Goal: Task Accomplishment & Management: Manage account settings

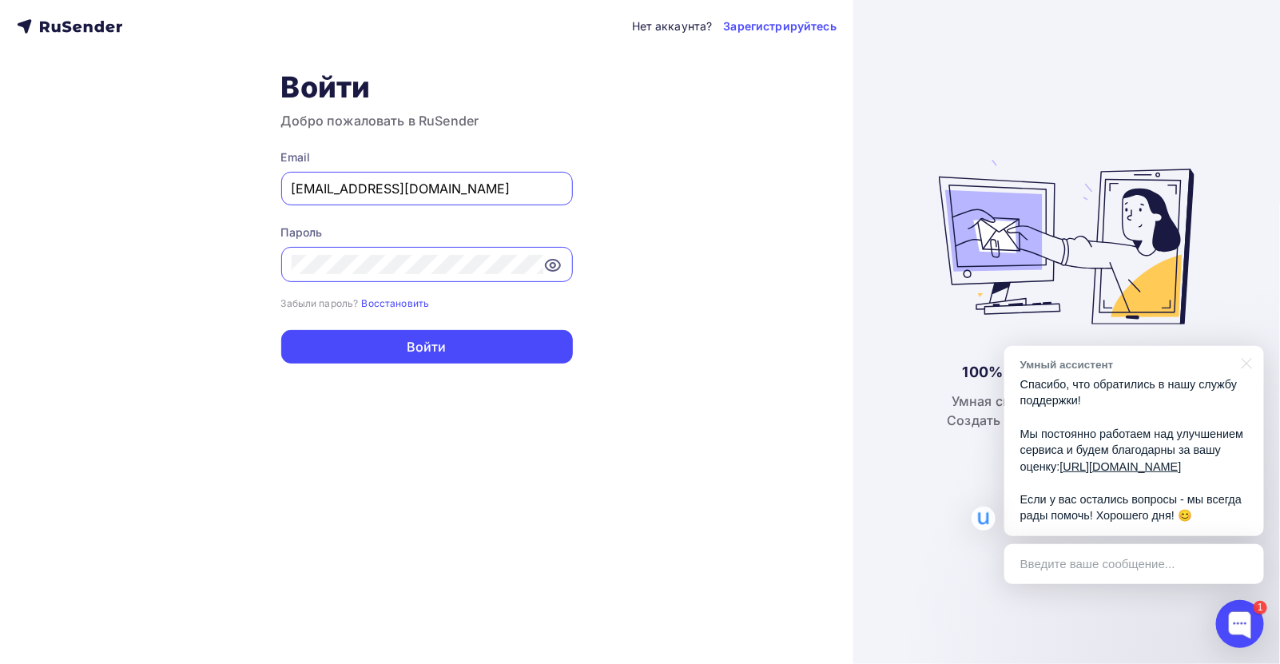
drag, startPoint x: 377, startPoint y: 190, endPoint x: 192, endPoint y: 185, distance: 184.6
click at [192, 185] on div "Нет аккаунта? Зарегистрируйтесь Войти Добро пожаловать в RuSender Email all@cm-…" at bounding box center [426, 332] width 853 height 664
paste input "znak@rew-o"
type input "znak@rew-o.ru"
click at [259, 260] on div "Нет аккаунта? Зарегистрируйтесь Войти Добро пожаловать в RuSender Email znak@re…" at bounding box center [426, 332] width 853 height 664
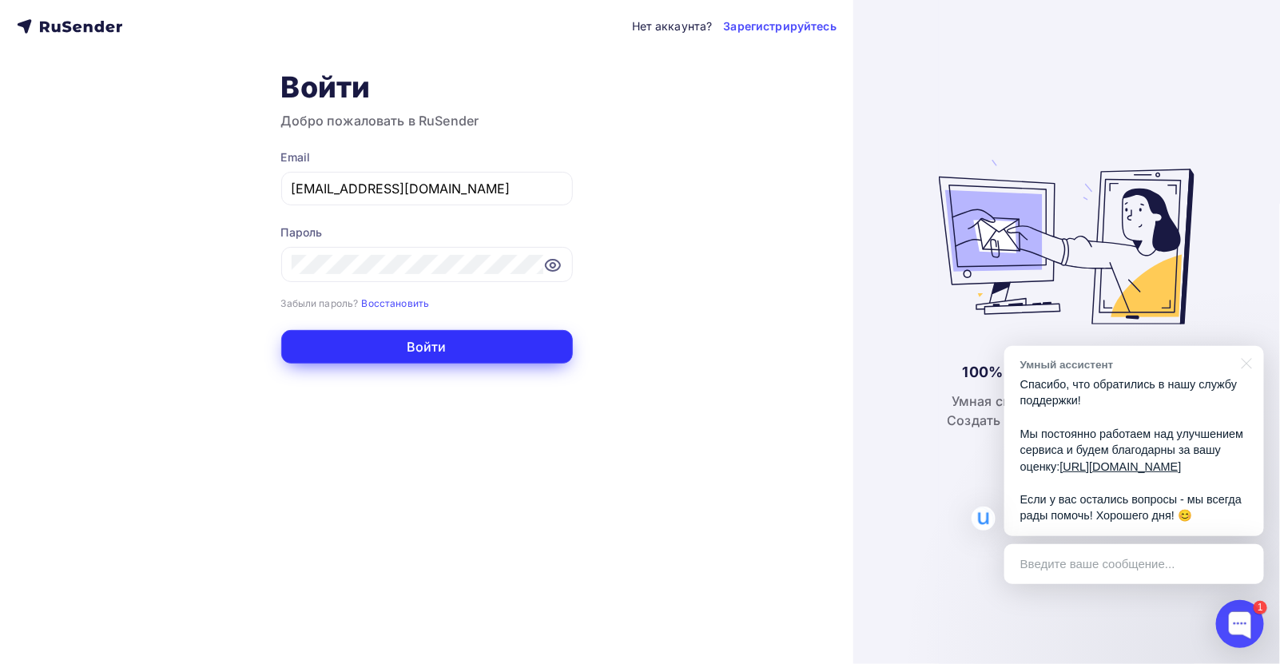
click at [288, 347] on button "Войти" at bounding box center [427, 347] width 292 height 34
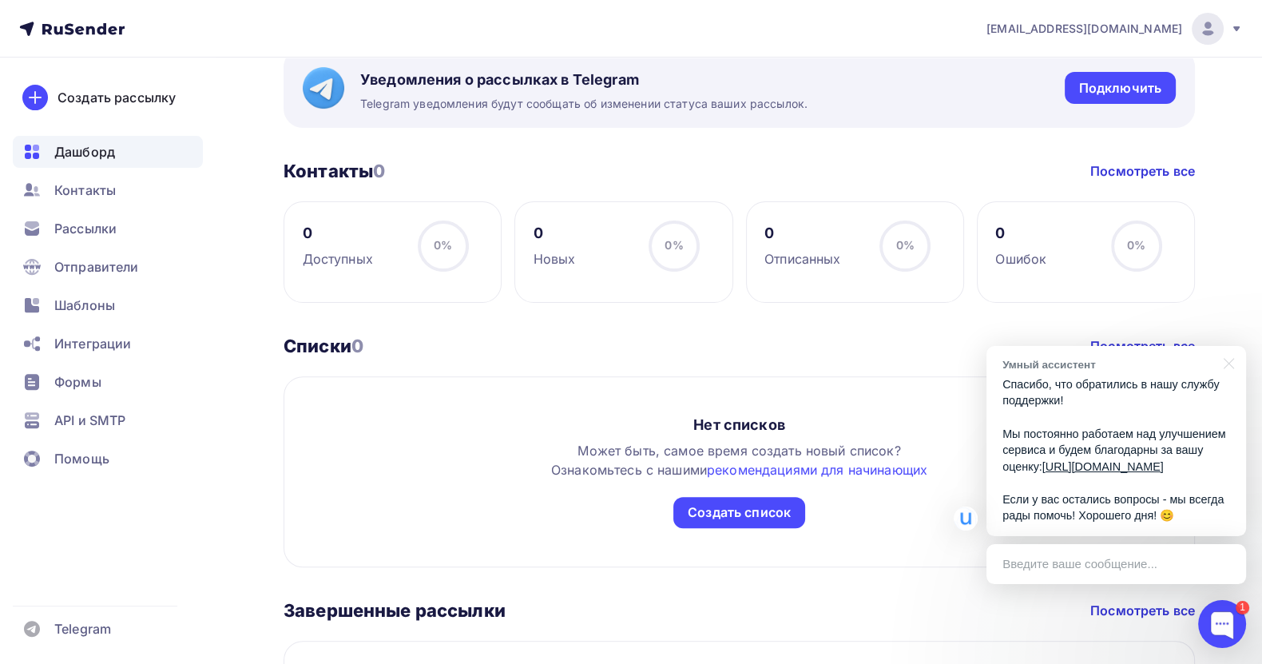
scroll to position [839, 0]
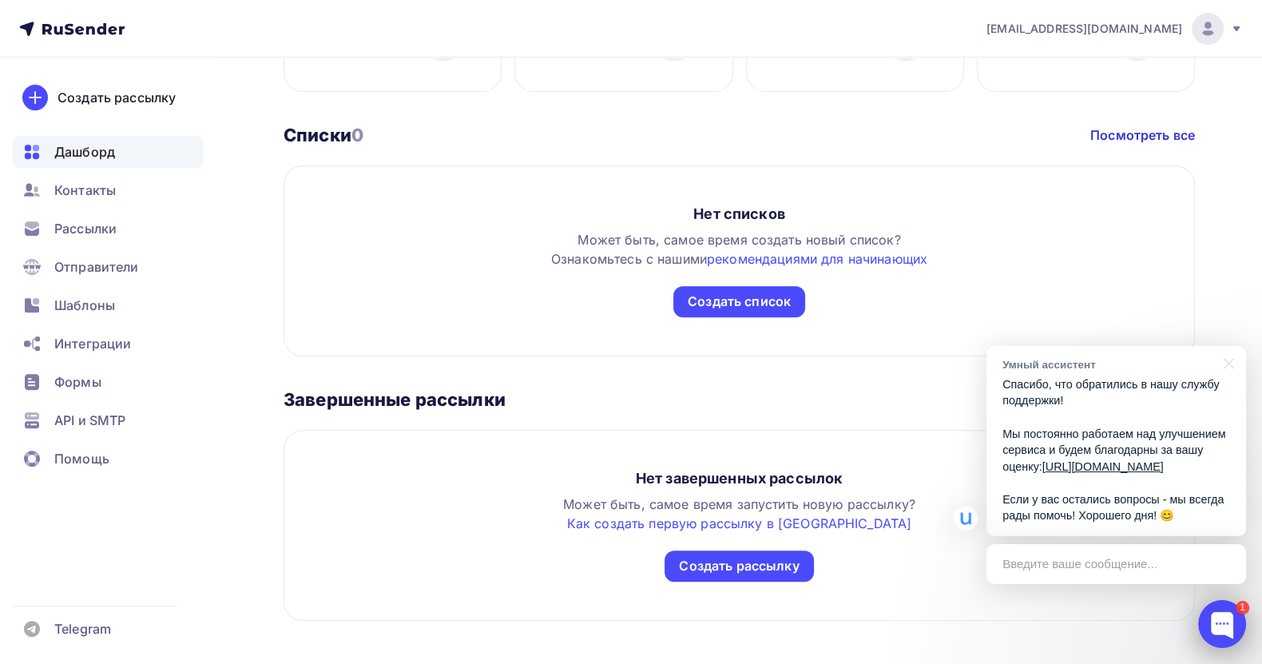
click at [1227, 625] on div at bounding box center [1222, 624] width 48 height 48
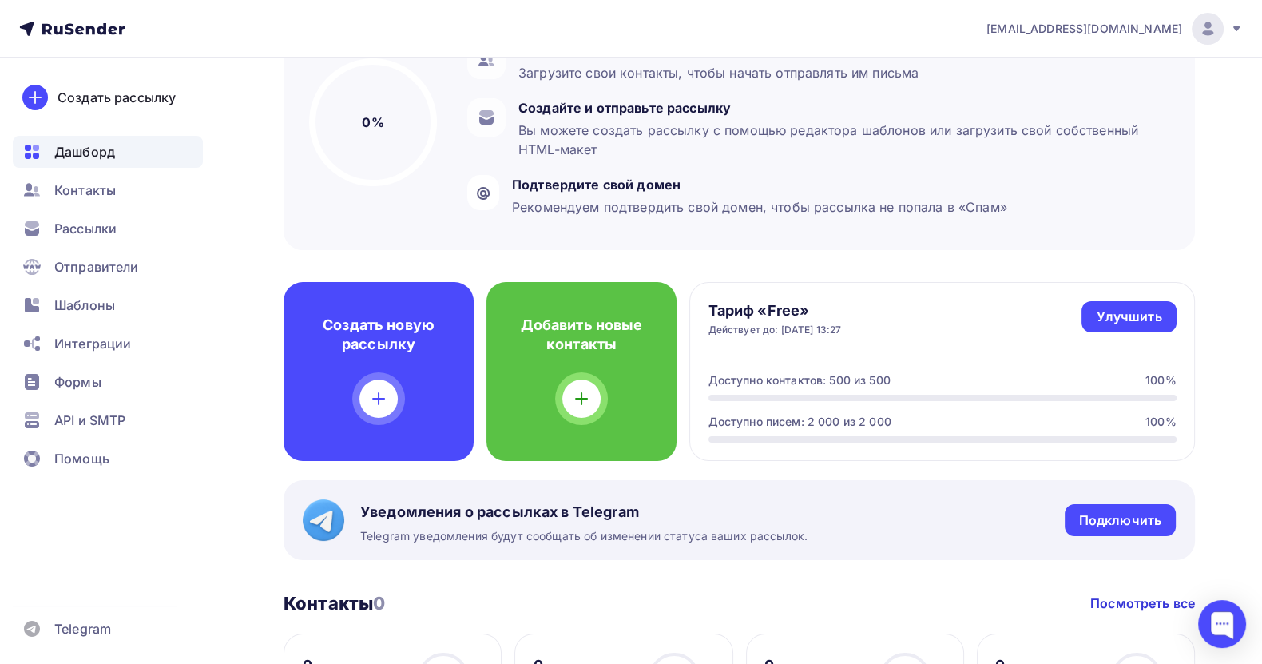
scroll to position [479, 0]
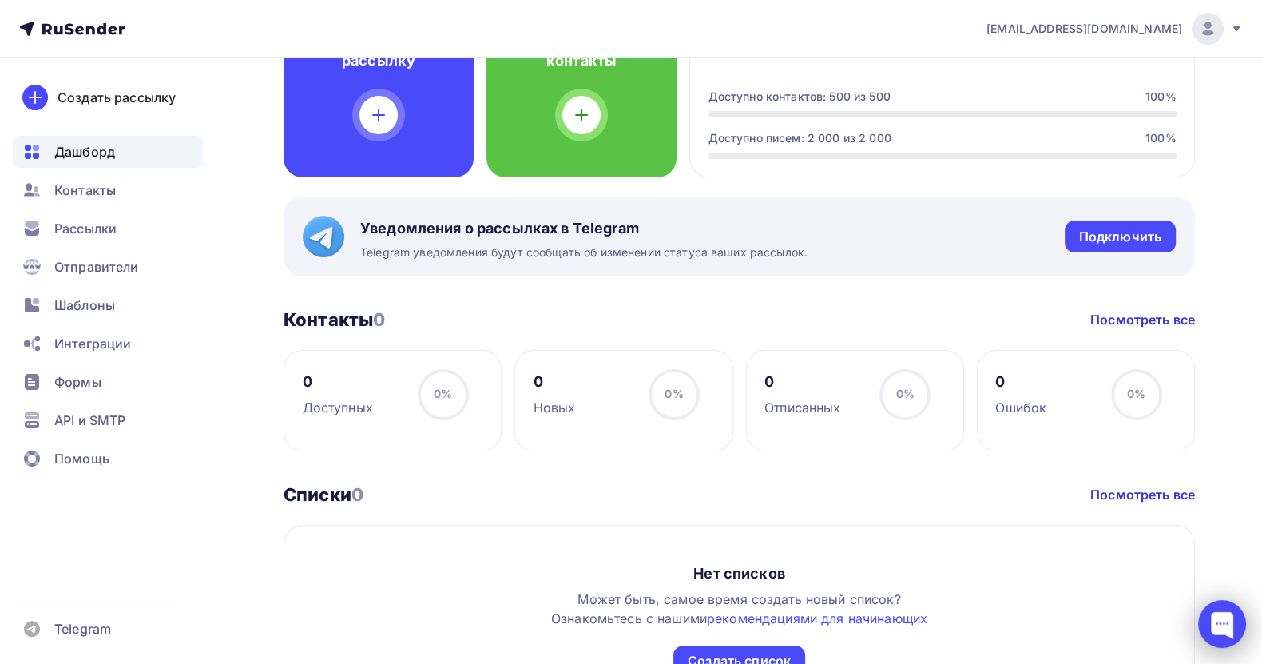
click at [1222, 629] on div at bounding box center [1222, 624] width 48 height 48
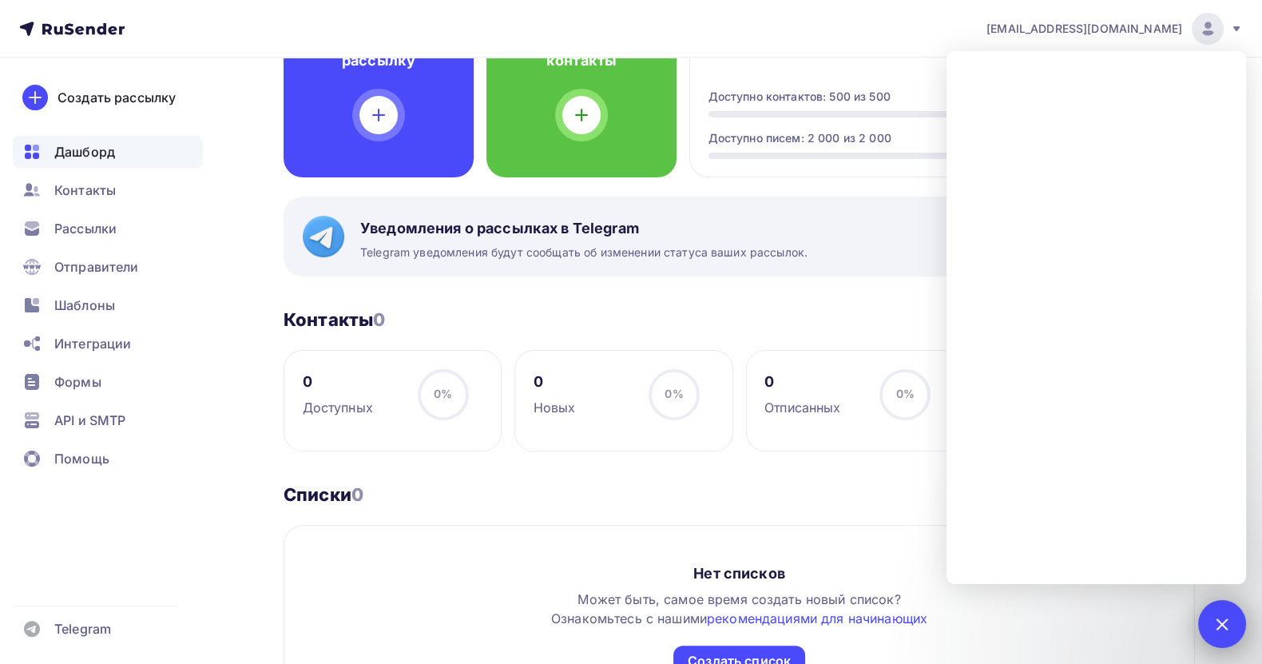
click at [1231, 627] on div at bounding box center [1222, 624] width 48 height 48
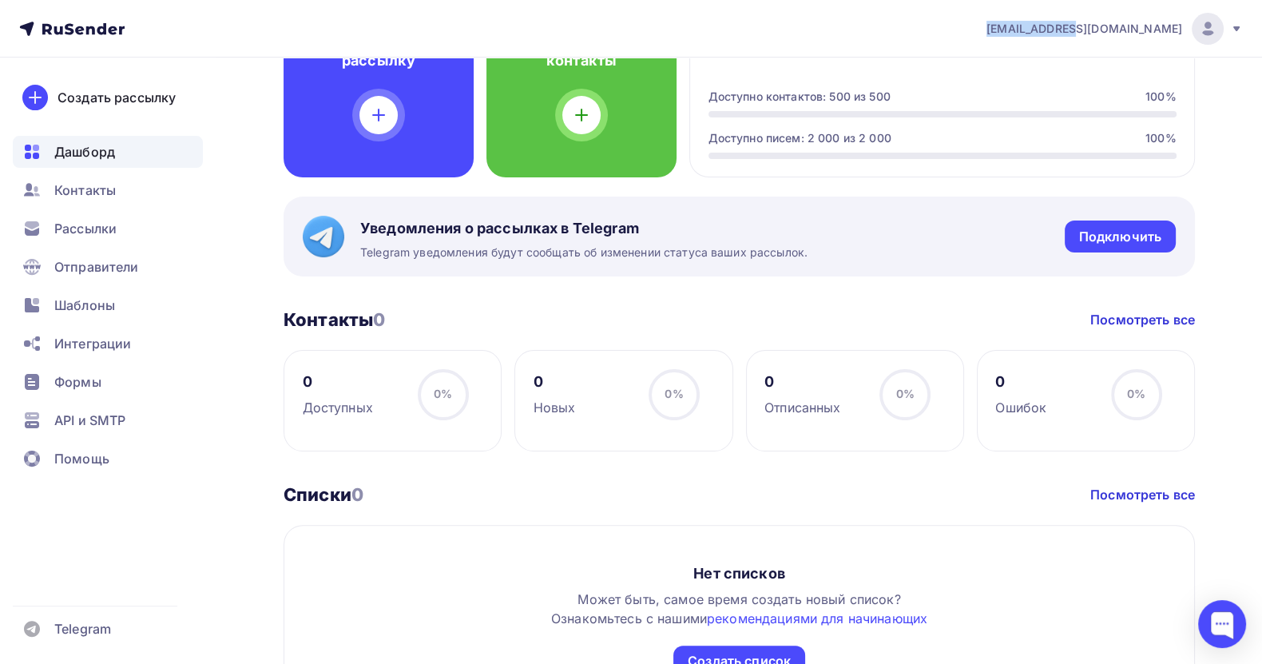
drag, startPoint x: 1088, startPoint y: 28, endPoint x: 1181, endPoint y: 28, distance: 92.7
click at [1181, 28] on div "znak@rew-o.ru Аккаунт Тарифы Выйти" at bounding box center [1106, 29] width 273 height 32
copy span "znak@rew-o.ru"
